Goal: Task Accomplishment & Management: Manage account settings

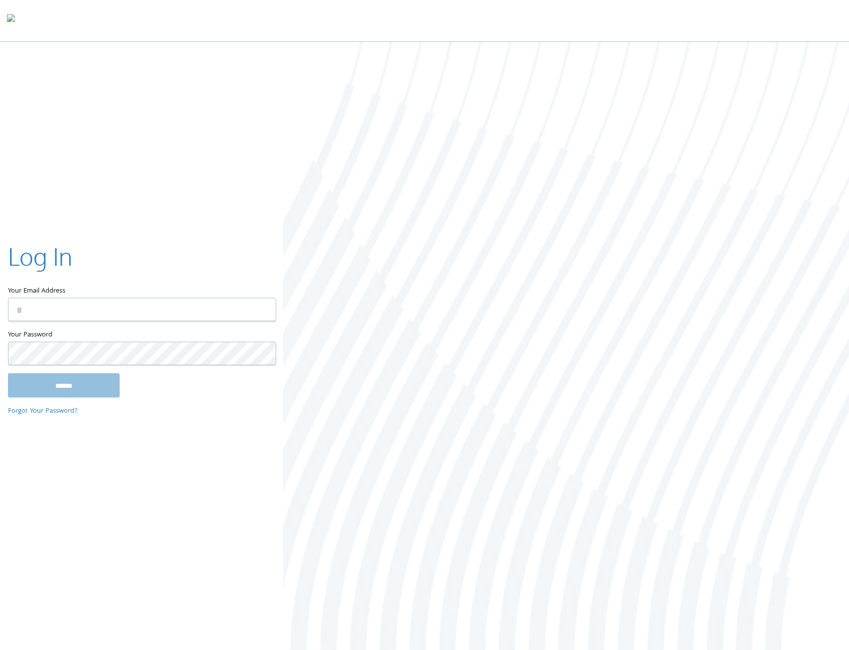
click at [266, 315] on keeper-lock "Open Keeper Popup" at bounding box center [262, 310] width 12 height 12
type input "**********"
click at [83, 387] on input "******" at bounding box center [64, 385] width 112 height 24
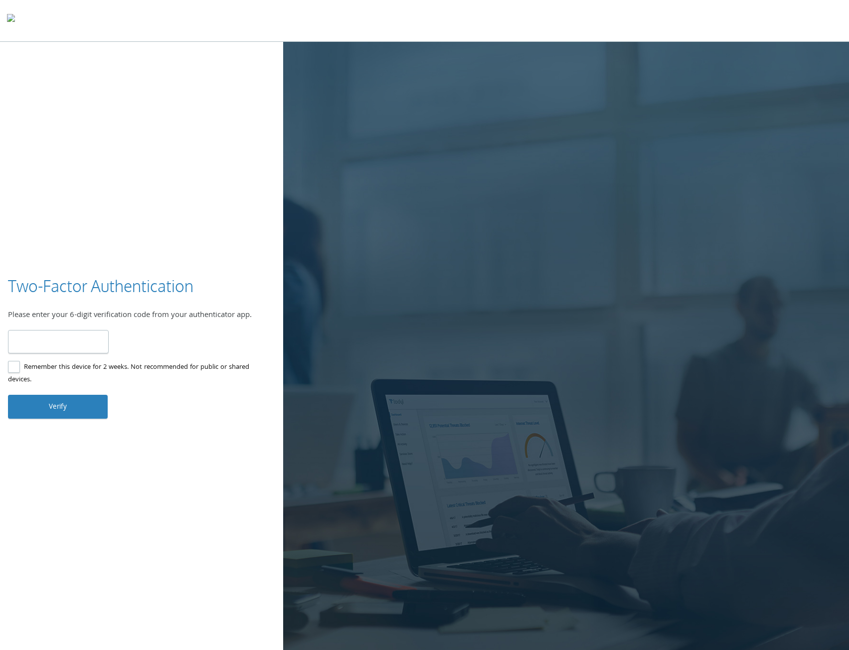
type input "******"
